Goal: Find specific page/section: Find specific page/section

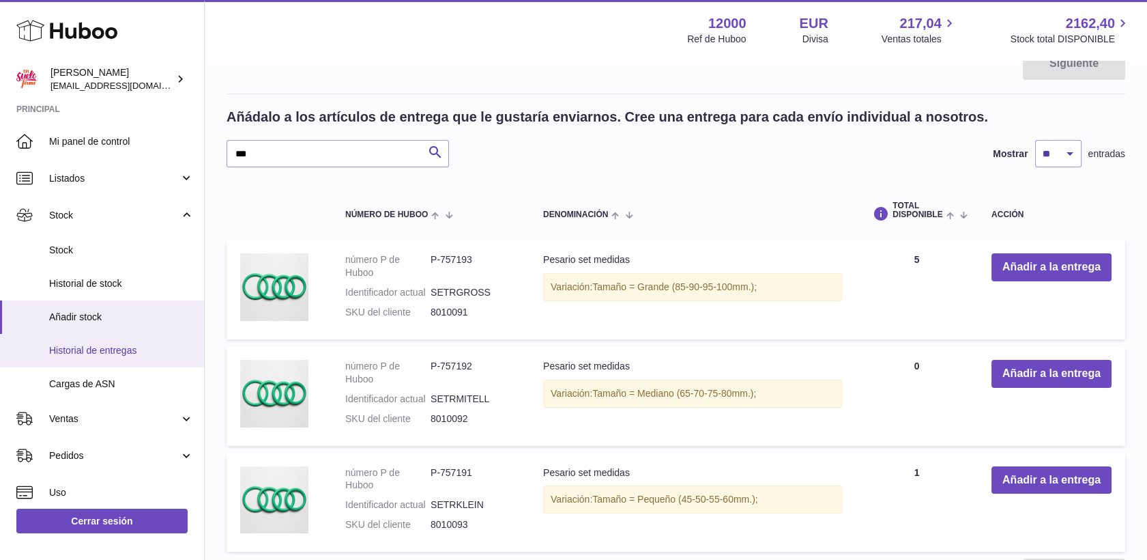
scroll to position [152, 0]
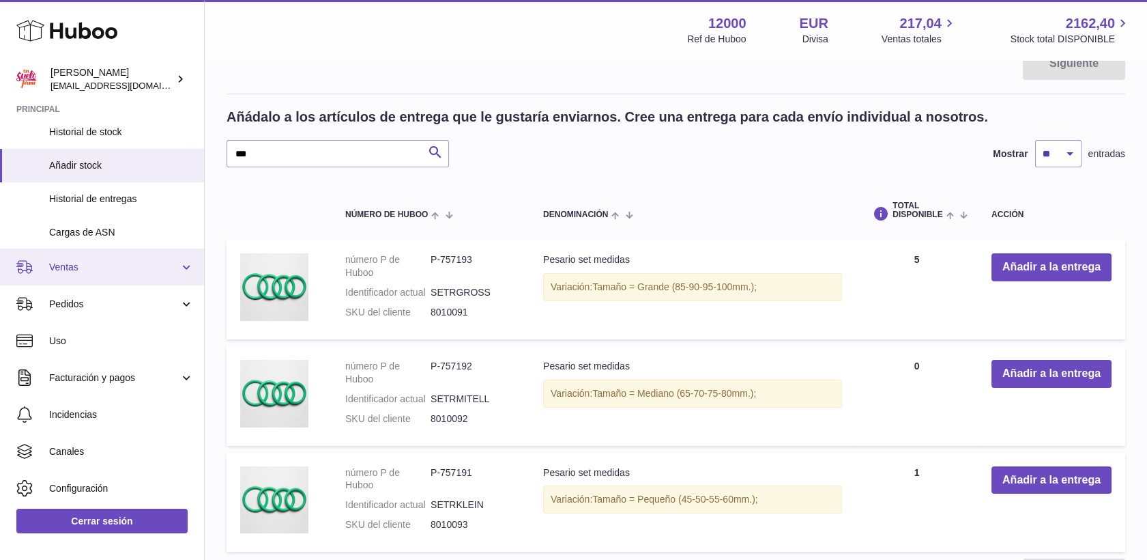
click at [74, 265] on span "Ventas" at bounding box center [114, 267] width 130 height 13
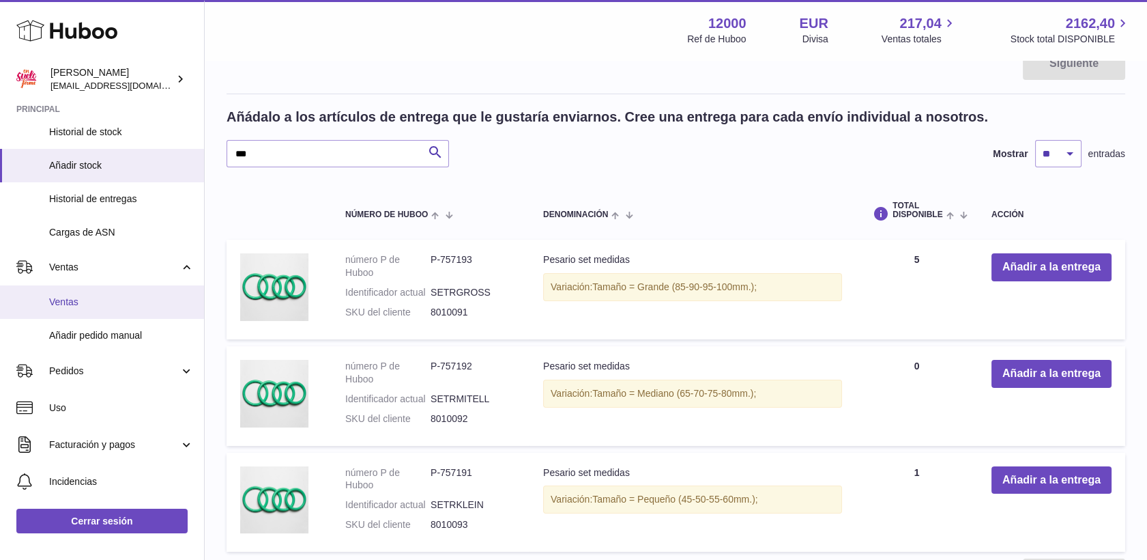
click at [83, 304] on span "Ventas" at bounding box center [121, 302] width 145 height 13
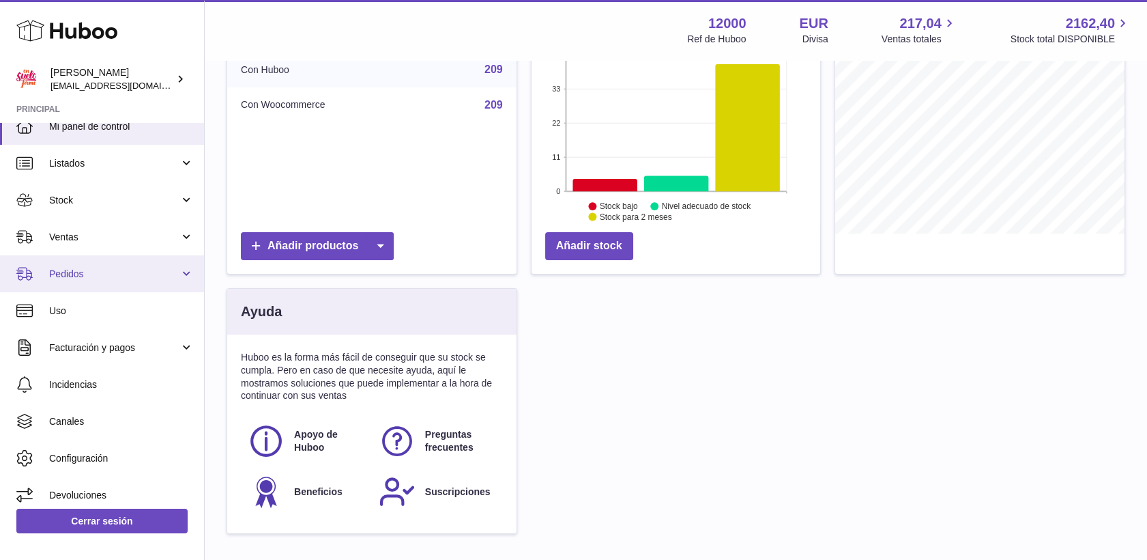
scroll to position [22, 0]
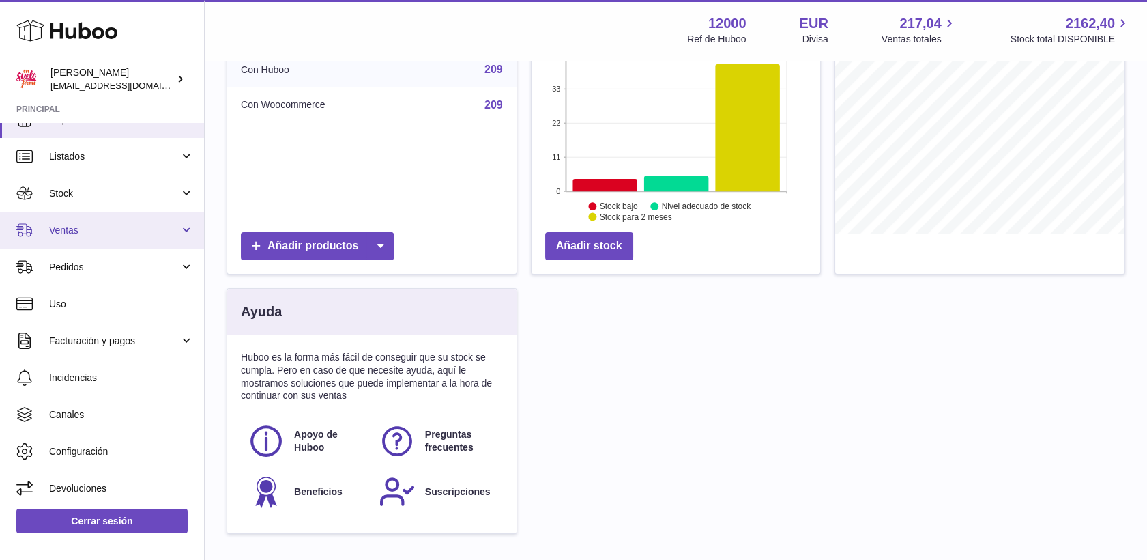
click at [64, 221] on link "Ventas" at bounding box center [102, 230] width 204 height 37
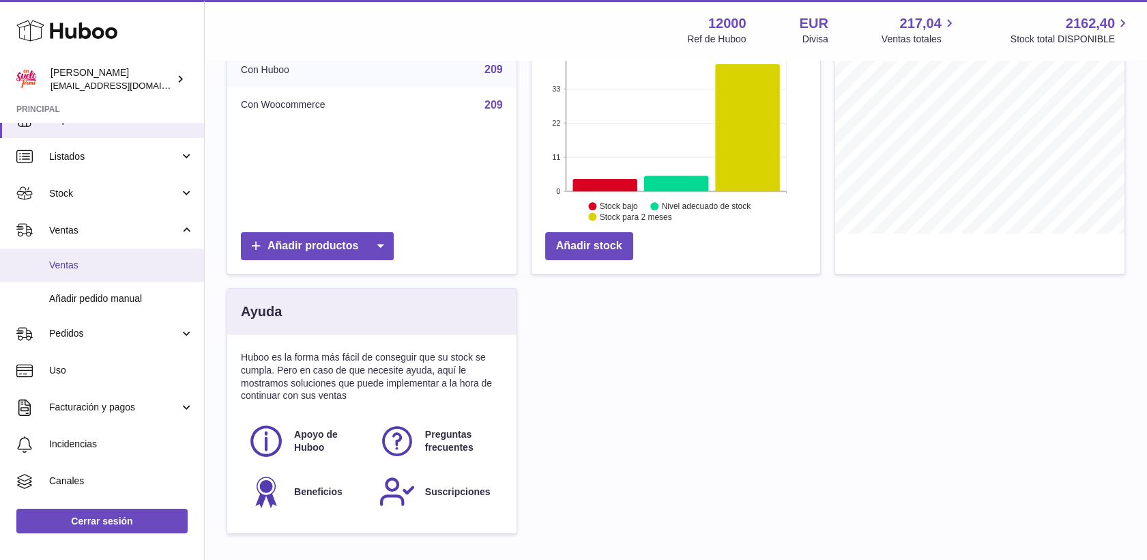
click at [86, 266] on span "Ventas" at bounding box center [121, 265] width 145 height 13
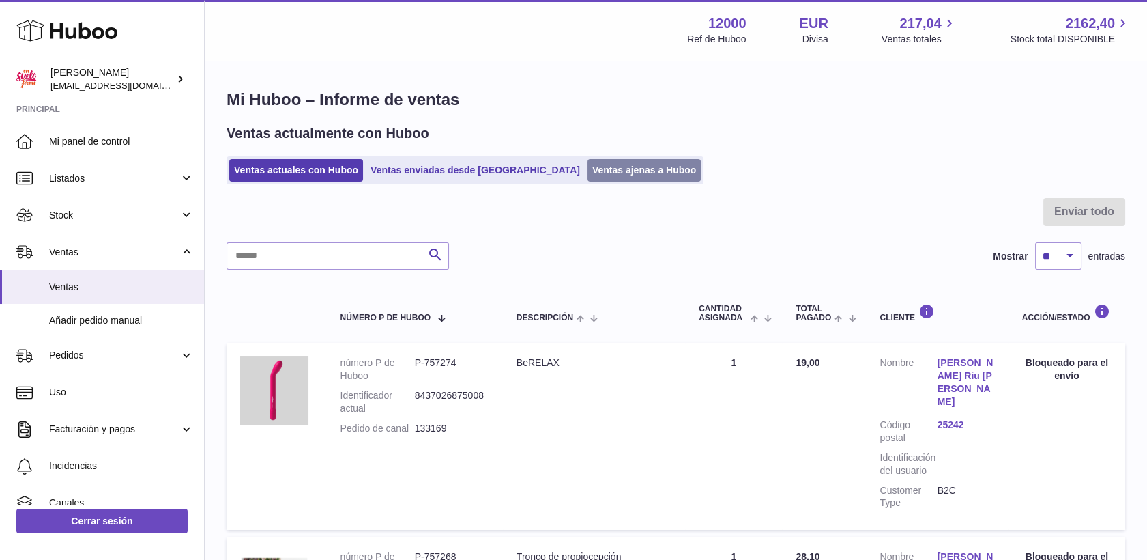
click at [588, 176] on link "Ventas ajenas a Huboo" at bounding box center [645, 170] width 114 height 23
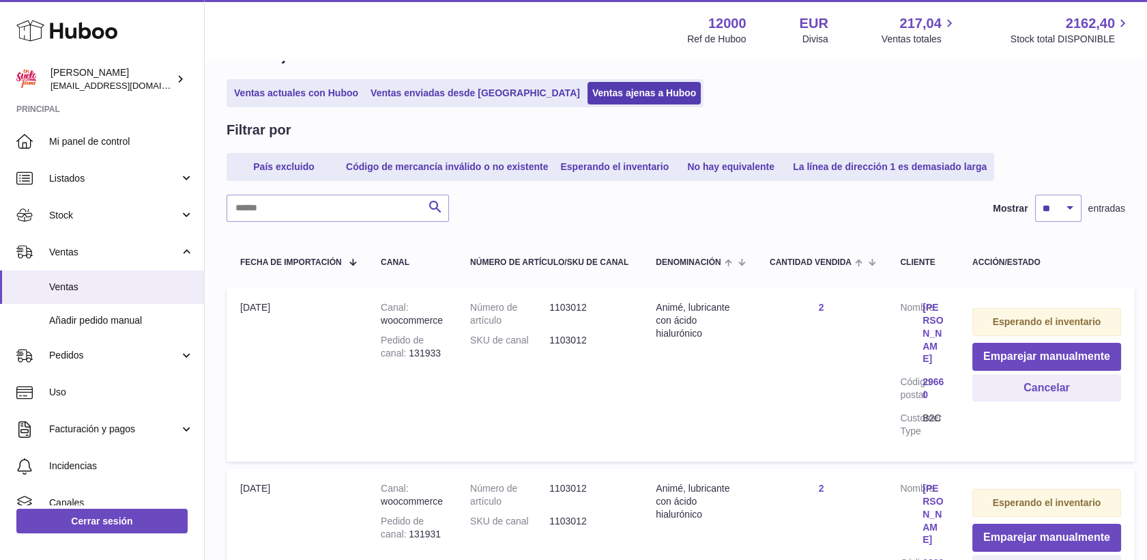
scroll to position [76, 0]
